Goal: Check status: Check status

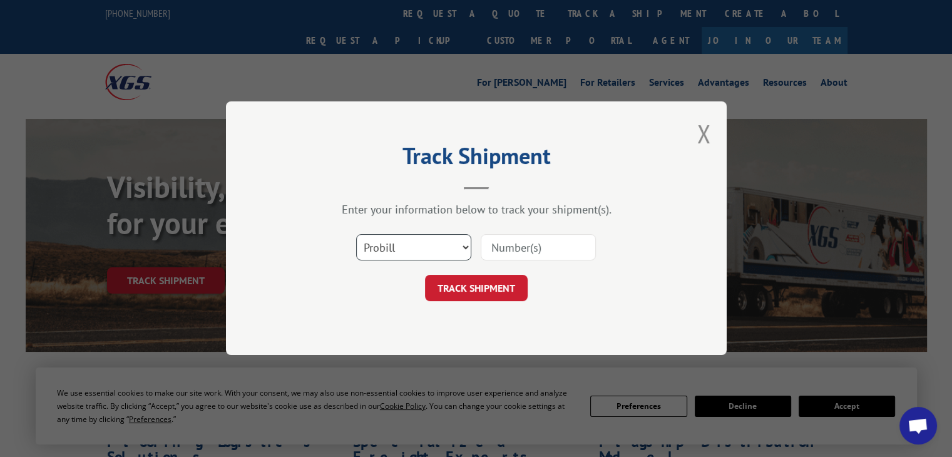
click at [403, 244] on select "Select category... Probill BOL PO" at bounding box center [413, 248] width 115 height 26
select select "po"
click at [356, 235] on select "Select category... Probill BOL PO" at bounding box center [413, 248] width 115 height 26
click at [537, 245] on input at bounding box center [538, 248] width 115 height 26
paste input "15505283"
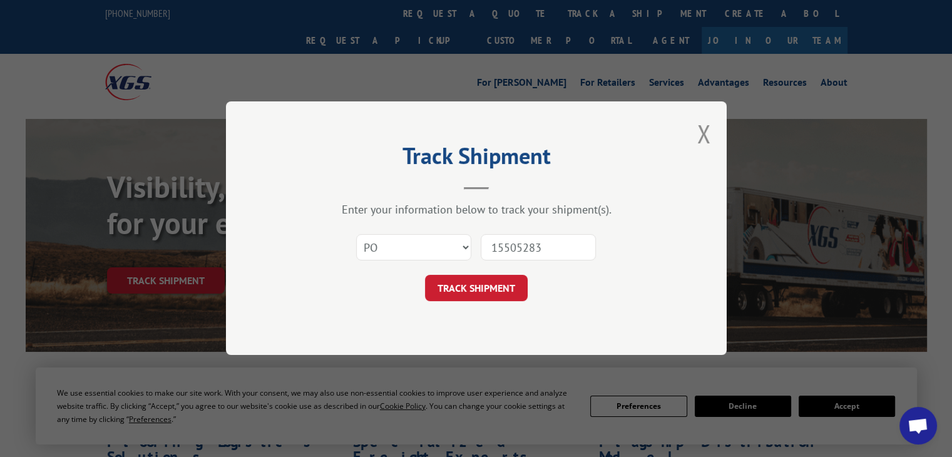
type input "15505283"
click at [503, 279] on button "TRACK SHIPMENT" at bounding box center [476, 289] width 103 height 26
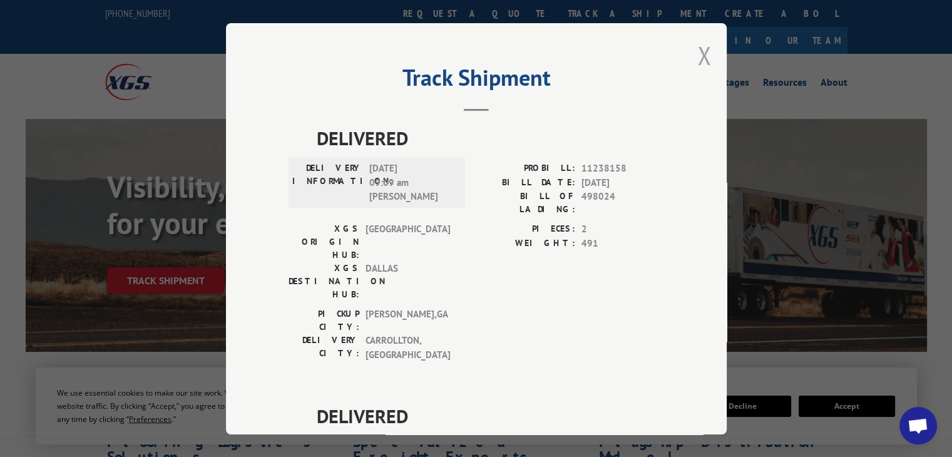
click at [704, 59] on button "Close modal" at bounding box center [705, 55] width 14 height 33
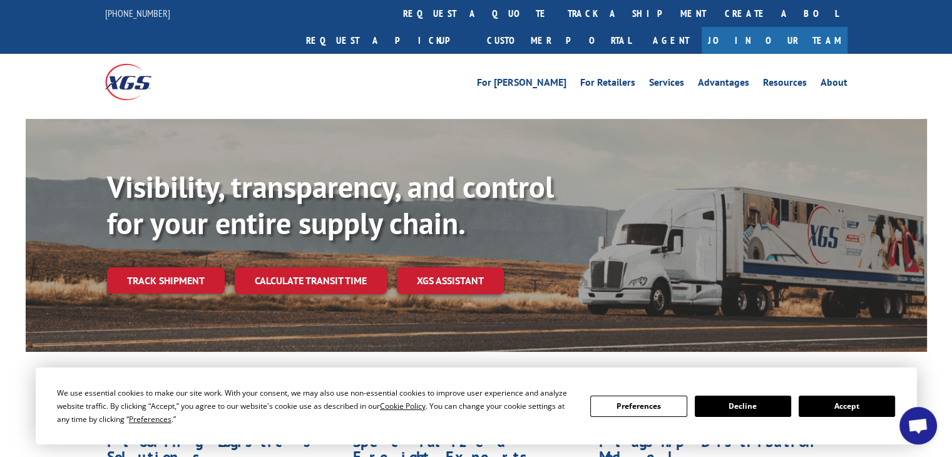
click at [411, 54] on div "For [PERSON_NAME] For Retailers Services Advantages Resources About For [PERSON…" at bounding box center [476, 82] width 743 height 56
click at [559, 16] on link "track a shipment" at bounding box center [637, 13] width 157 height 27
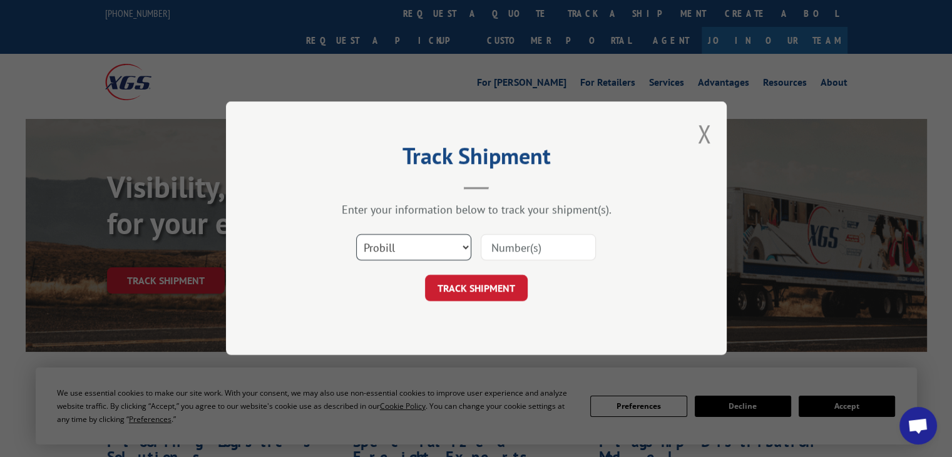
click at [421, 235] on select "Select category... Probill BOL PO" at bounding box center [413, 248] width 115 height 26
